Goal: Task Accomplishment & Management: Use online tool/utility

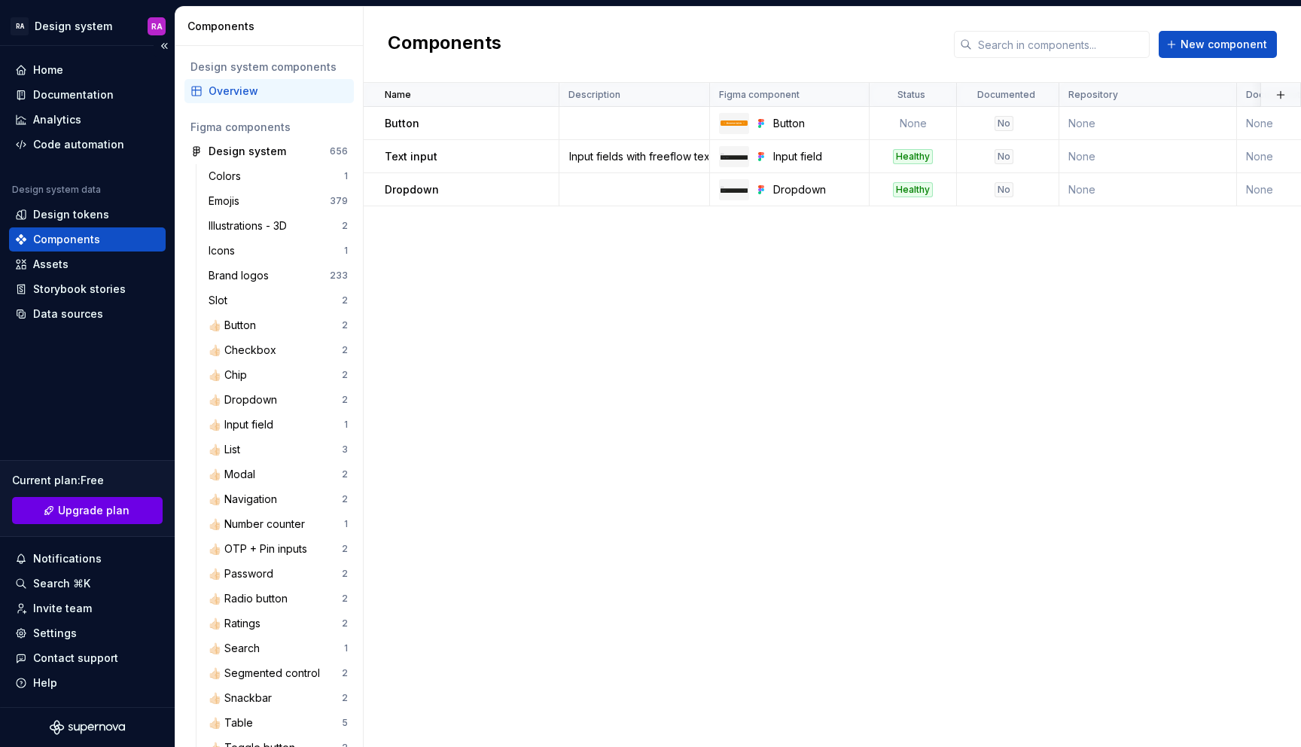
click at [94, 505] on span "Upgrade plan" at bounding box center [94, 510] width 72 height 15
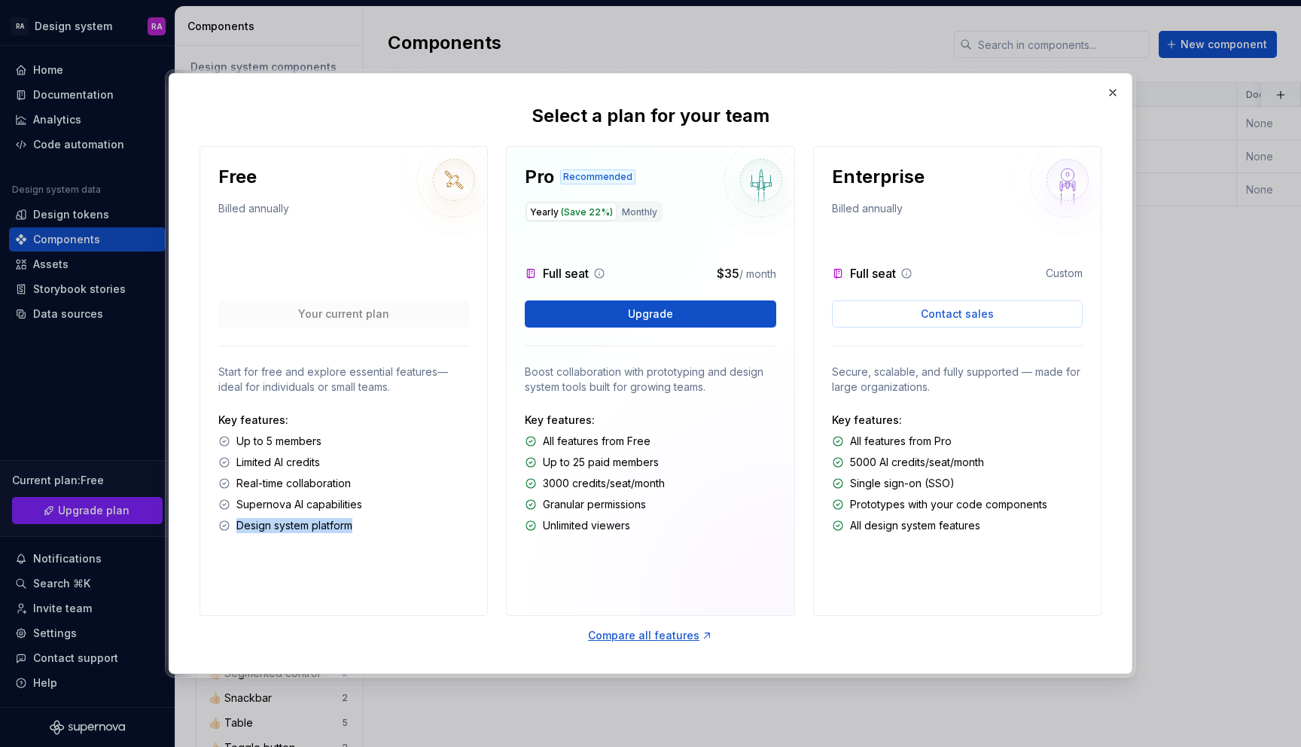
drag, startPoint x: 236, startPoint y: 526, endPoint x: 381, endPoint y: 526, distance: 144.6
click at [380, 526] on div "Design system platform" at bounding box center [343, 525] width 251 height 15
click at [1112, 93] on button "button" at bounding box center [1113, 92] width 21 height 21
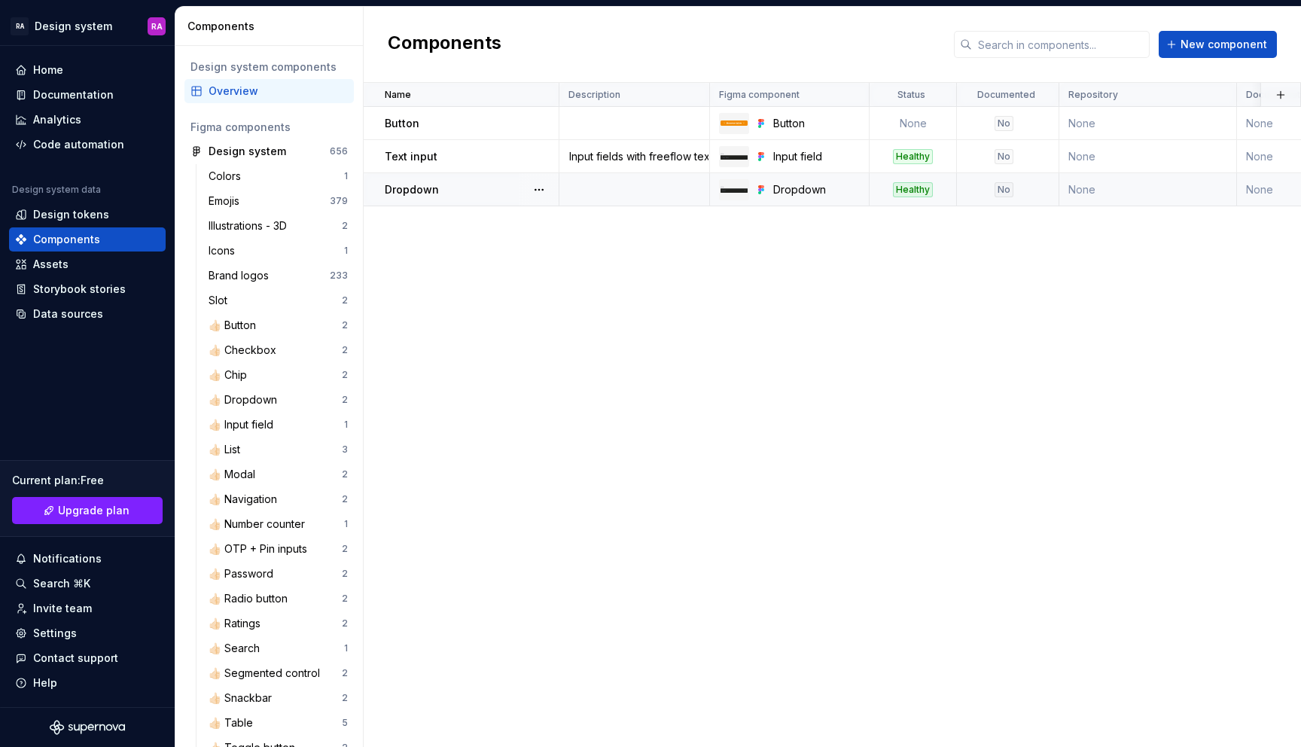
click at [461, 182] on div "Dropdown" at bounding box center [471, 189] width 173 height 15
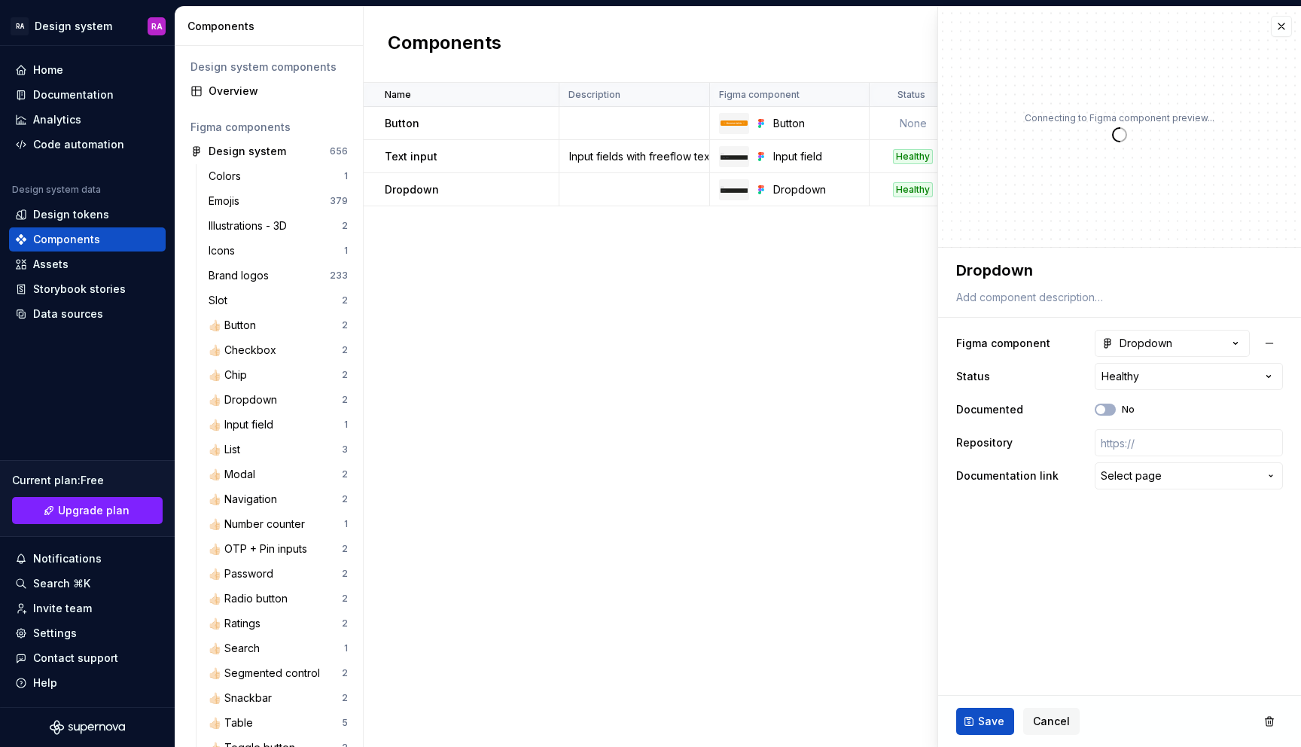
type textarea "*"
click at [1142, 376] on html "RA Design system RA Home Documentation Analytics Code automation Design system …" at bounding box center [650, 373] width 1301 height 747
click at [682, 402] on div "Name Description Figma component Status Documented Repository Documentation lin…" at bounding box center [833, 415] width 938 height 664
click at [693, 395] on div "Name Description Figma component Status Documented Repository Documentation lin…" at bounding box center [833, 415] width 938 height 664
click at [1281, 27] on button "button" at bounding box center [1281, 26] width 21 height 21
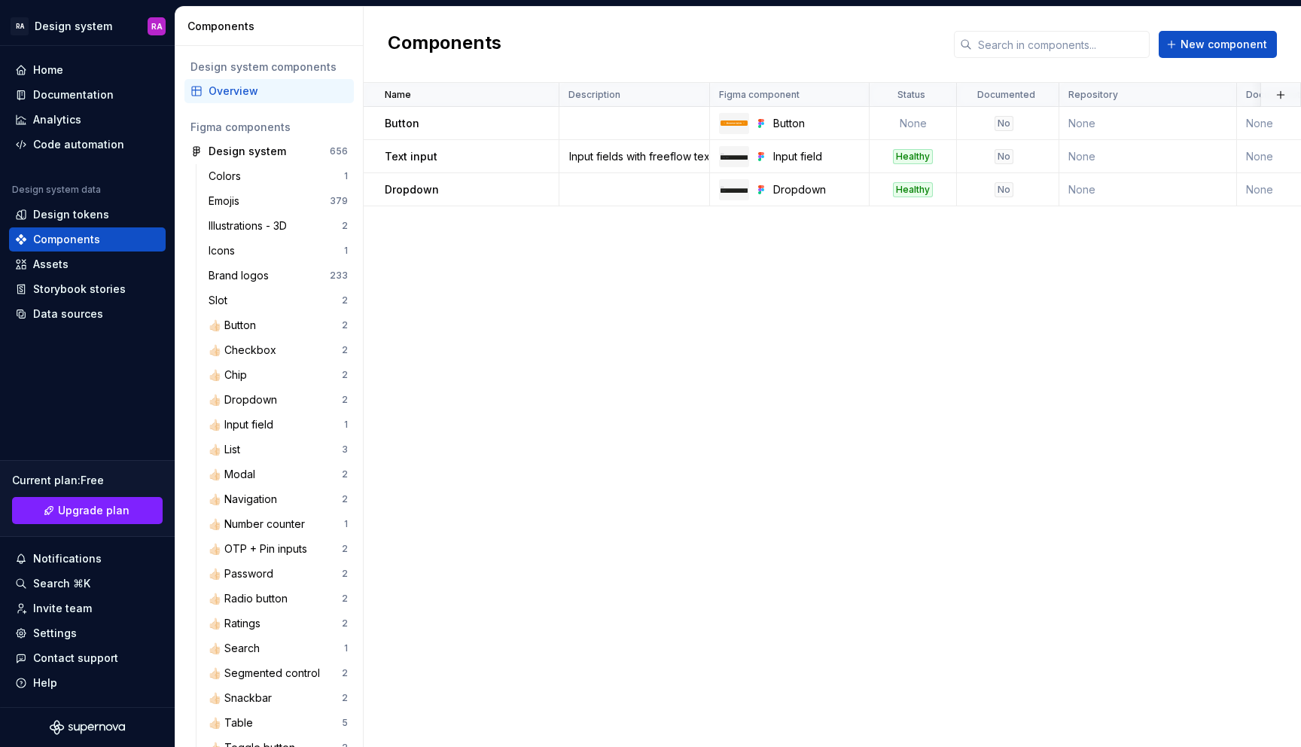
click at [770, 359] on div "Name Description Figma component Status Documented Repository Documentation lin…" at bounding box center [833, 415] width 938 height 664
click at [67, 687] on div "Help" at bounding box center [87, 683] width 145 height 15
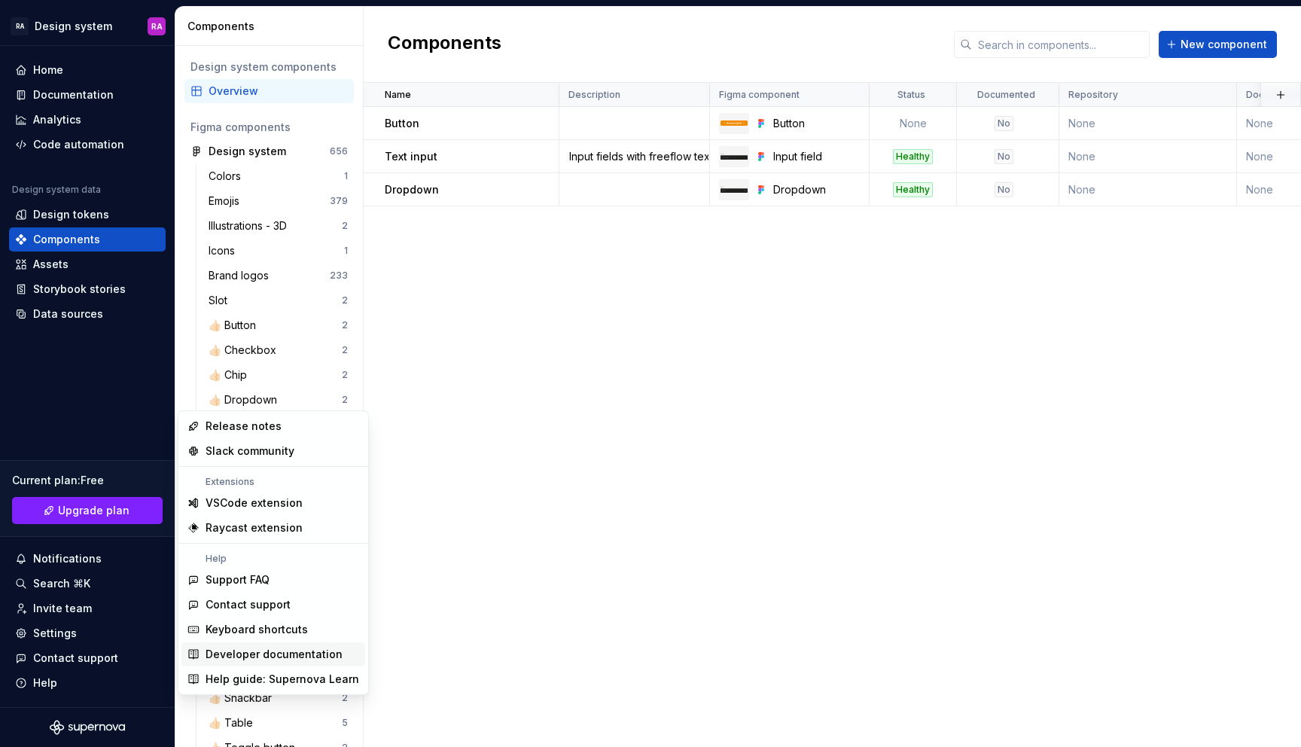
click at [230, 654] on div "Developer documentation" at bounding box center [274, 654] width 137 height 15
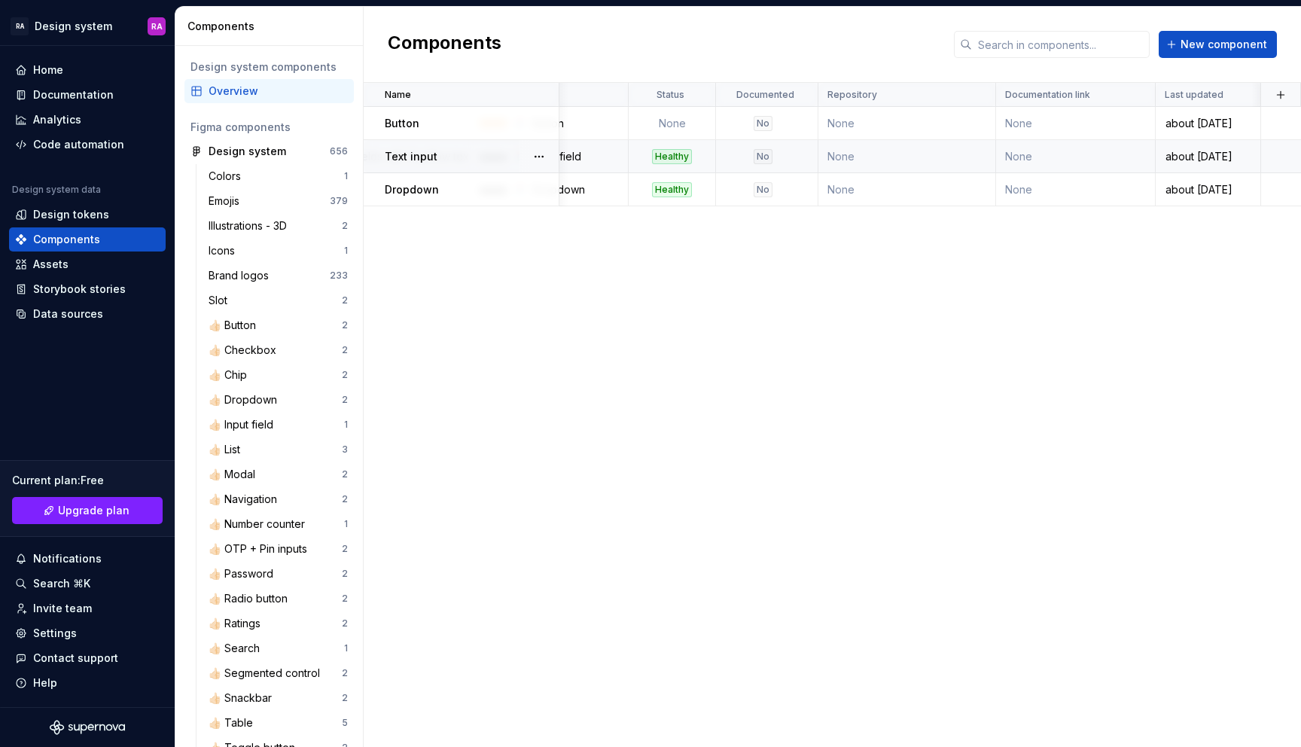
scroll to position [0, 241]
click at [1280, 95] on button "button" at bounding box center [1280, 94] width 21 height 21
click at [1217, 127] on div "New custom property" at bounding box center [1195, 124] width 113 height 15
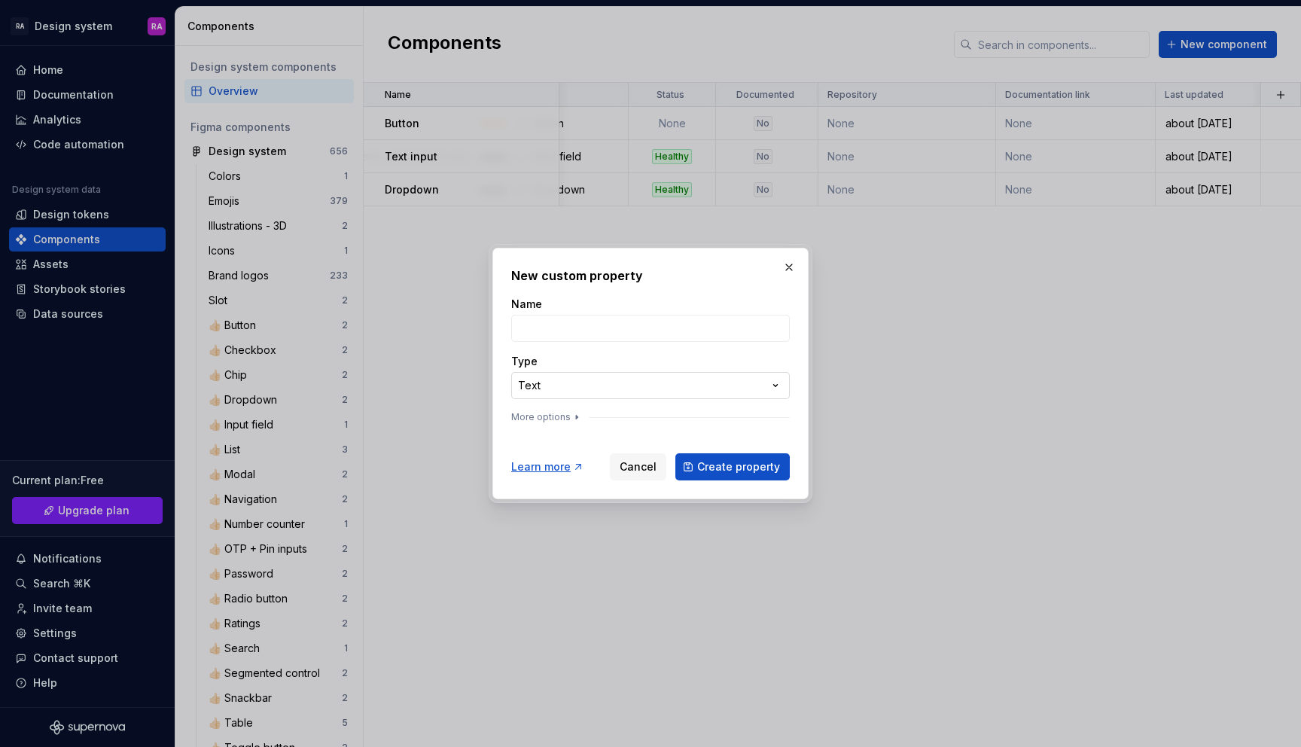
click at [774, 377] on div "**********" at bounding box center [650, 373] width 1301 height 747
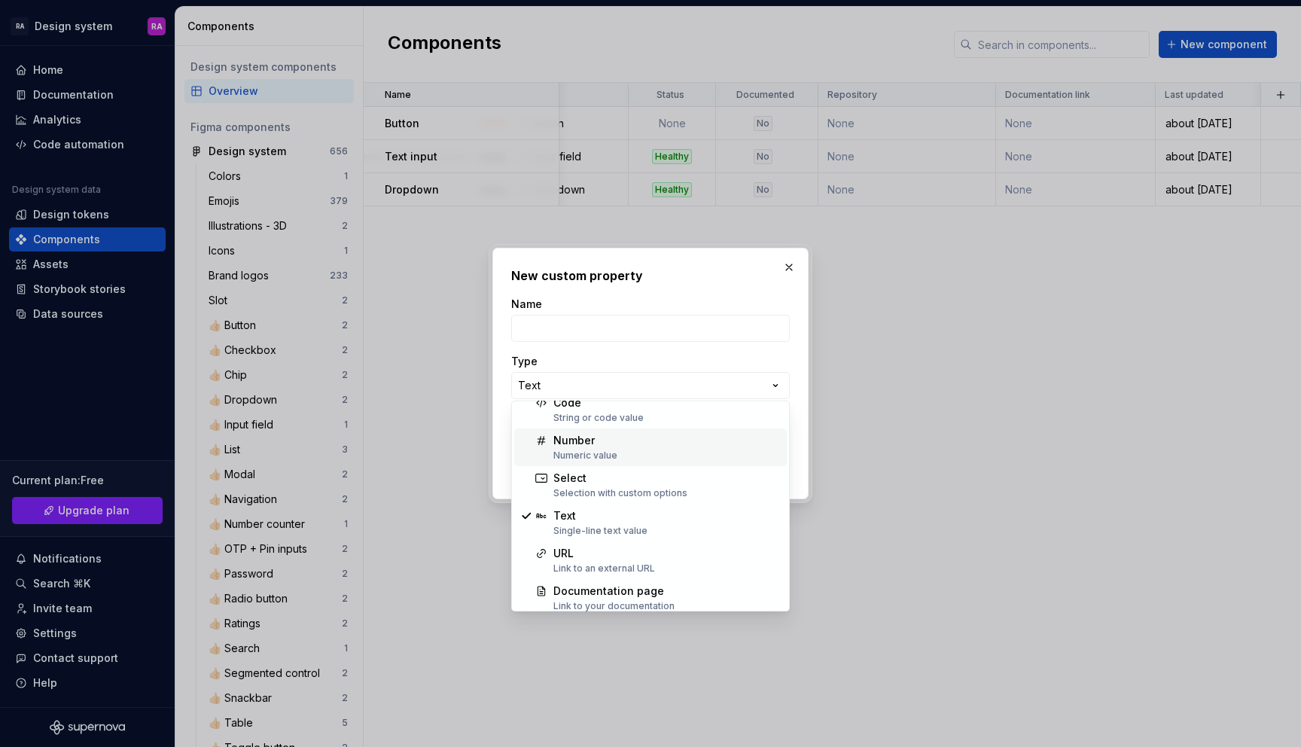
scroll to position [55, 0]
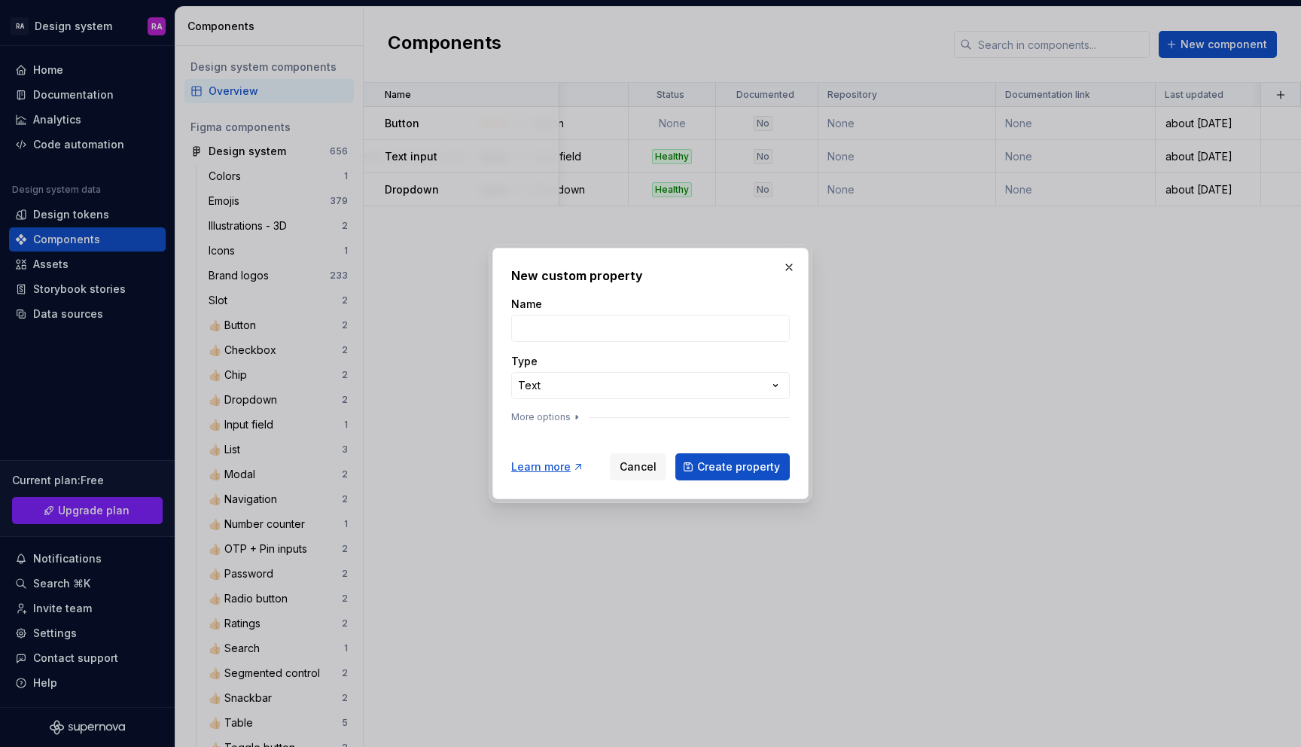
click at [786, 278] on div "**********" at bounding box center [650, 373] width 1301 height 747
click at [789, 264] on button "button" at bounding box center [789, 267] width 21 height 21
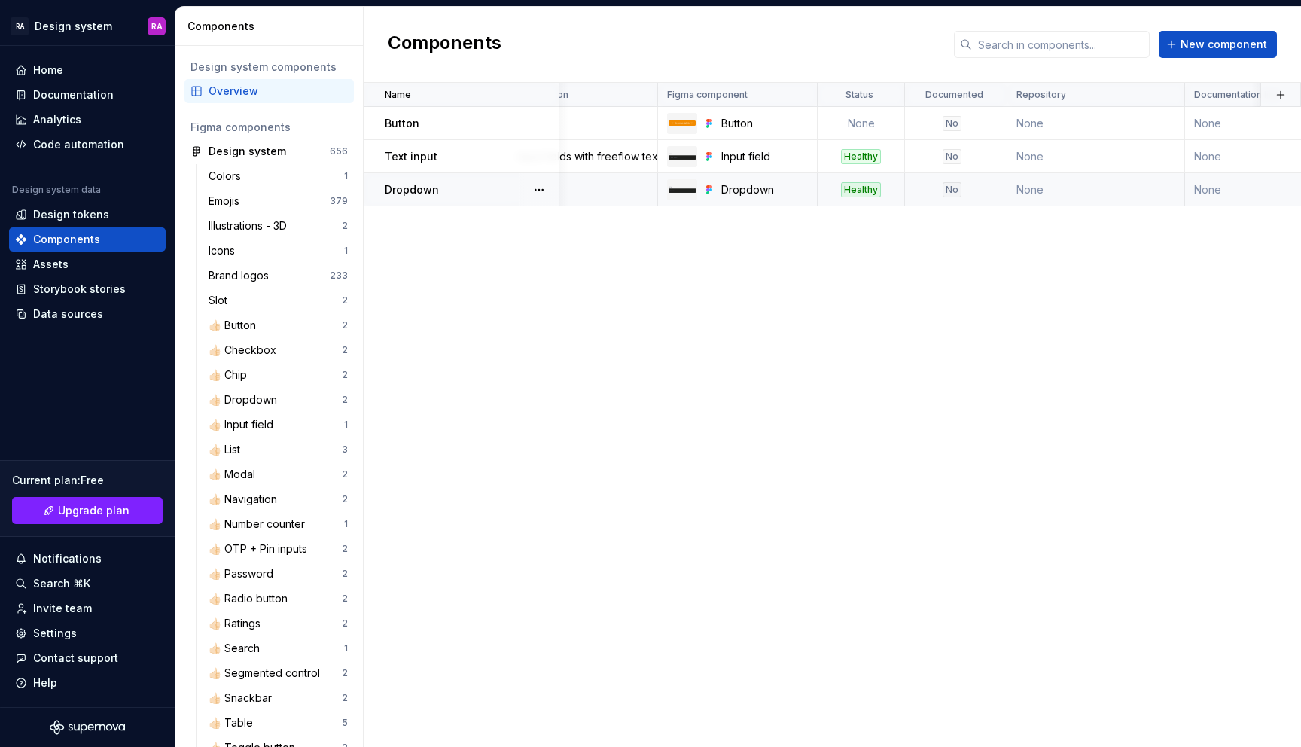
scroll to position [0, 0]
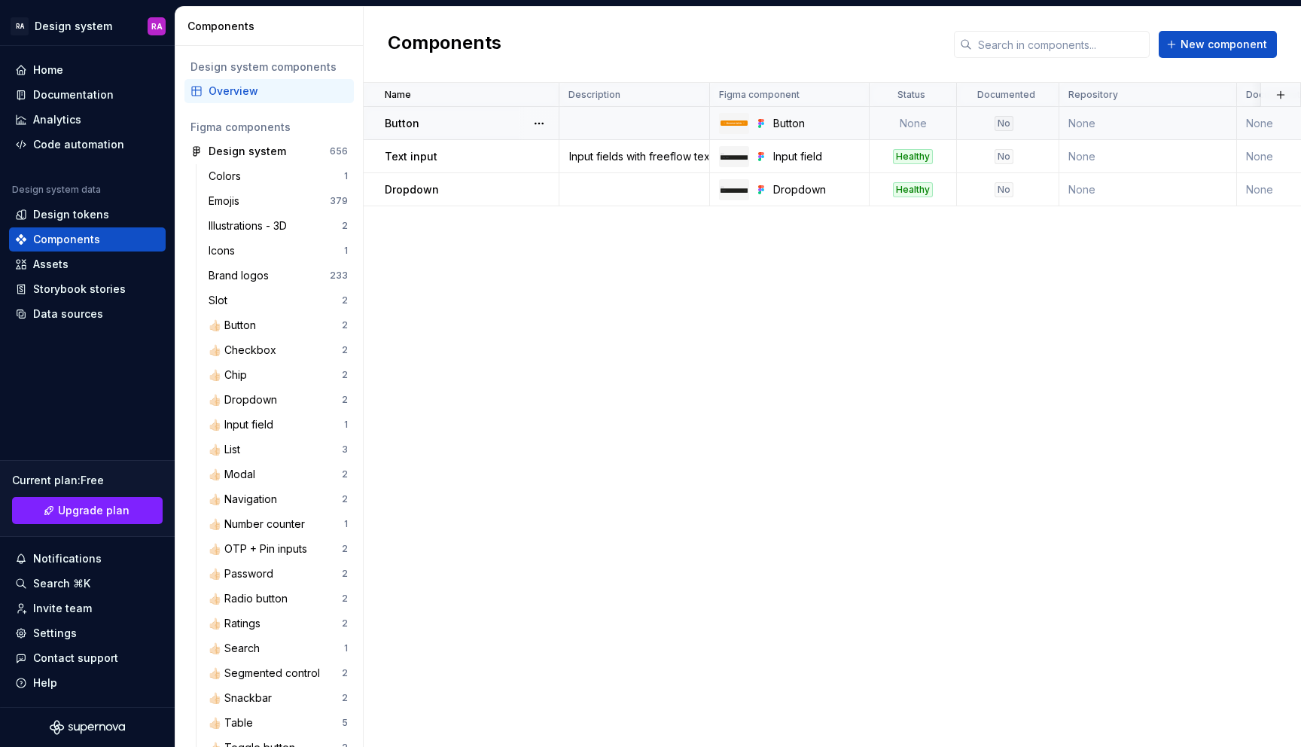
click at [910, 119] on td "None" at bounding box center [913, 123] width 87 height 33
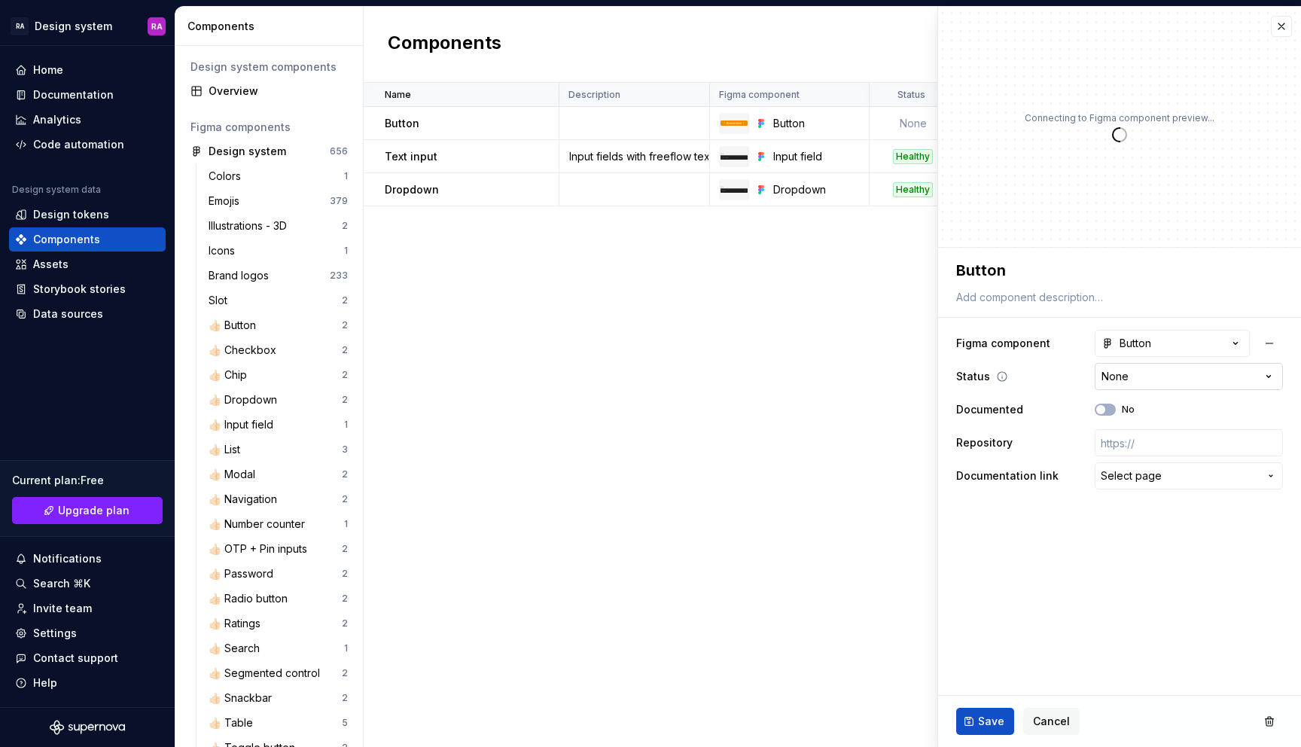
click at [1123, 372] on html "RA Design system RA Home Documentation Analytics Code automation Design system …" at bounding box center [650, 373] width 1301 height 747
type textarea "*"
select select "**********"
click at [984, 716] on span "Save" at bounding box center [991, 721] width 26 height 15
type textarea "*"
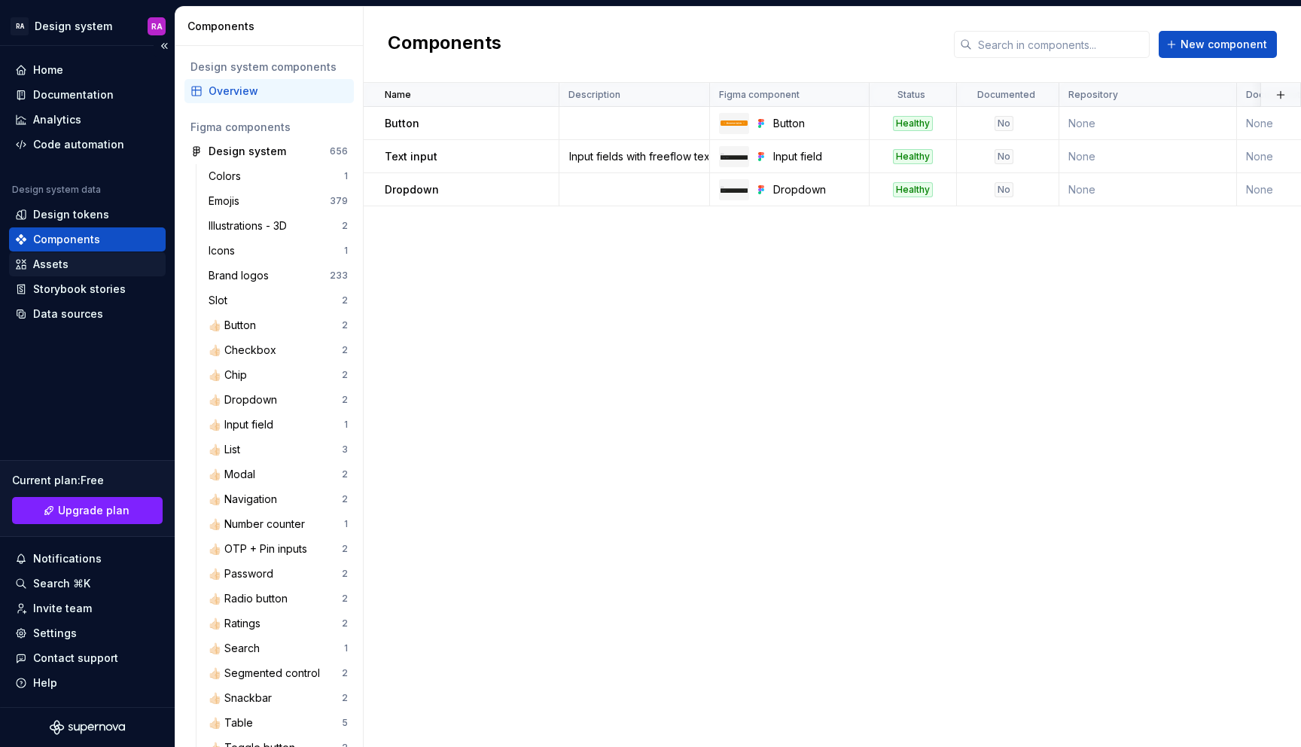
click at [47, 264] on div "Assets" at bounding box center [50, 264] width 35 height 15
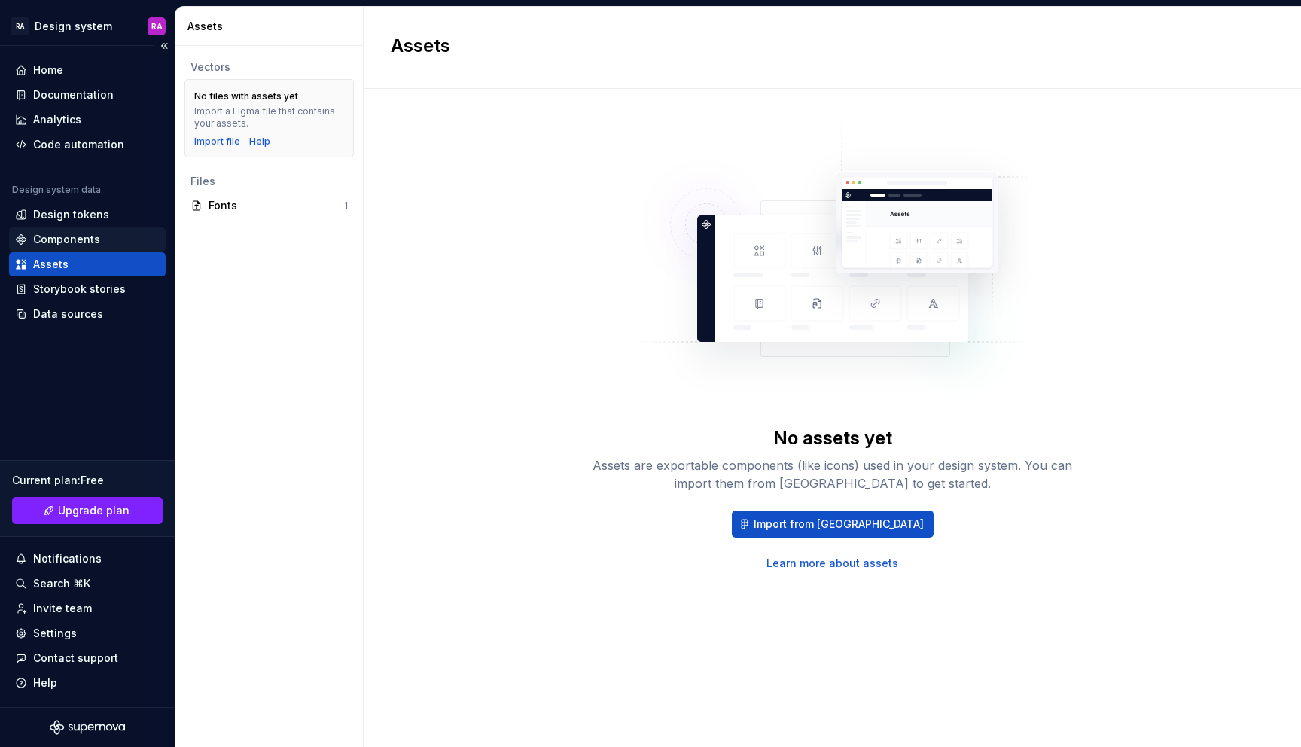
click at [83, 236] on div "Components" at bounding box center [66, 239] width 67 height 15
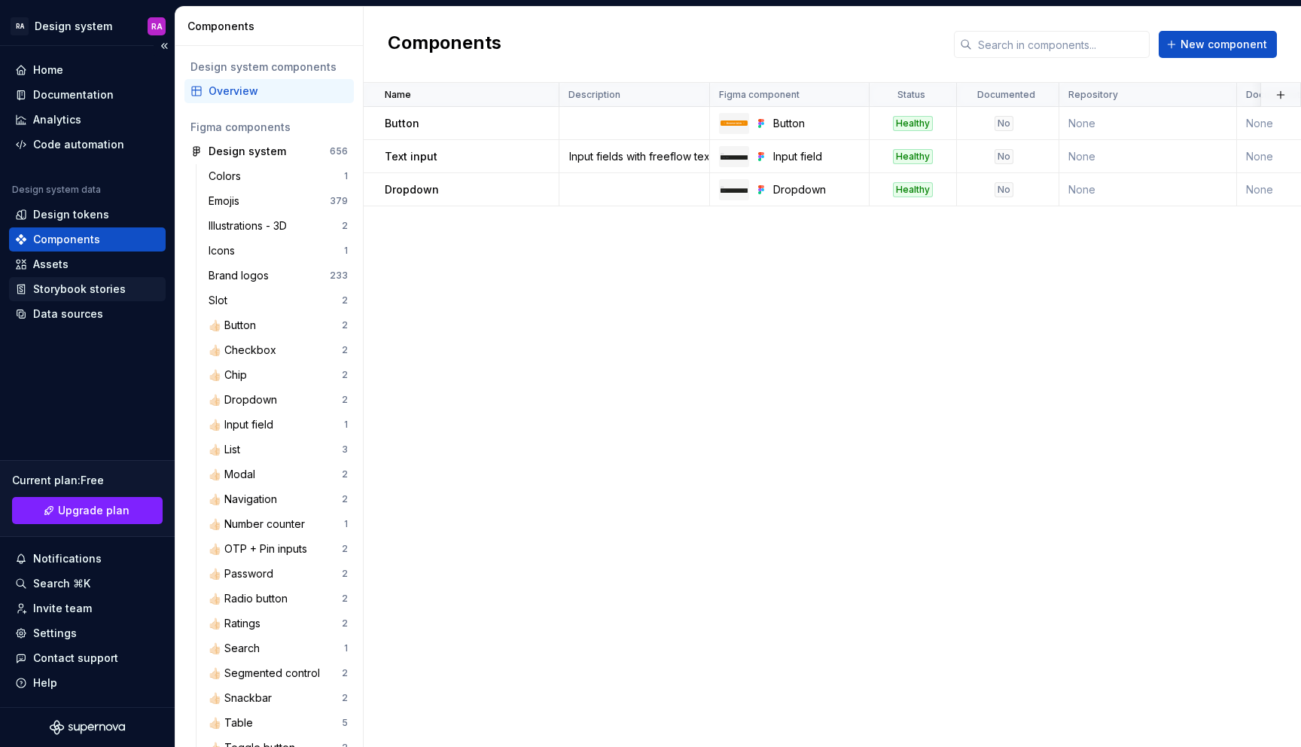
click at [96, 288] on div "Storybook stories" at bounding box center [79, 289] width 93 height 15
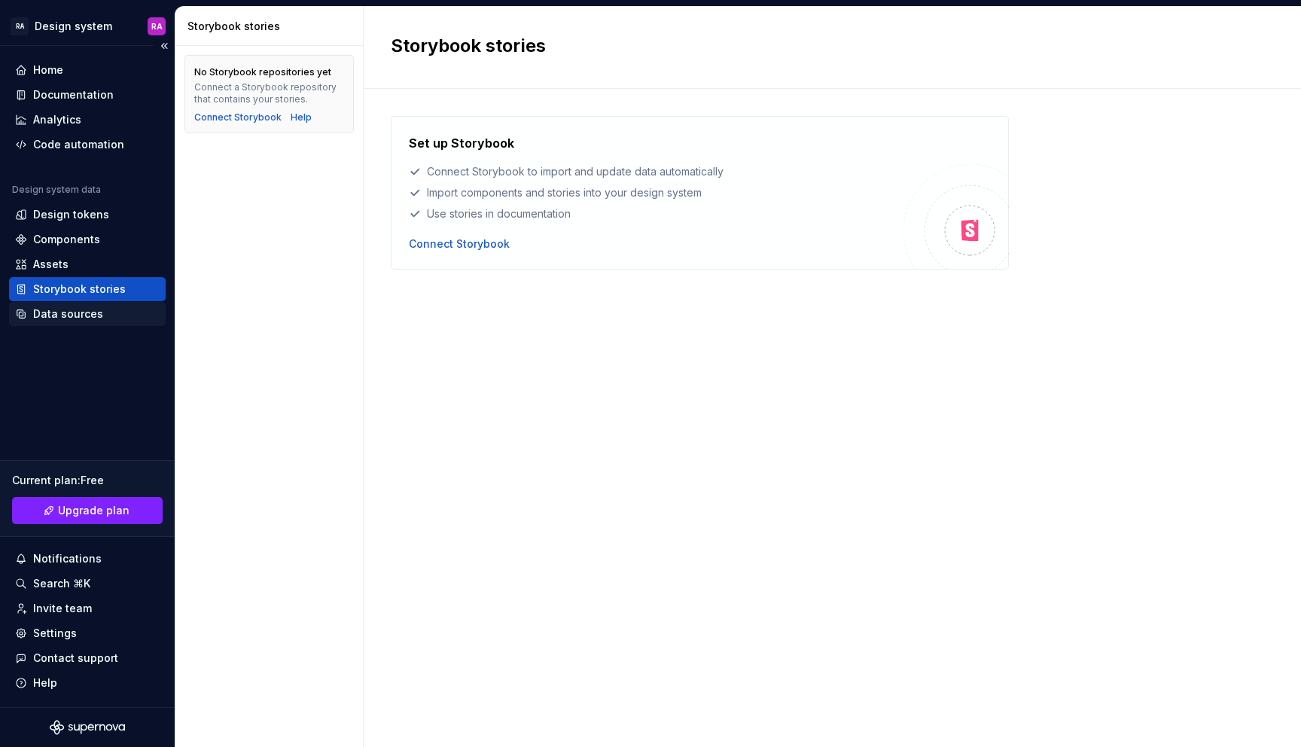
click at [87, 313] on div "Data sources" at bounding box center [68, 314] width 70 height 15
